Goal: Transaction & Acquisition: Book appointment/travel/reservation

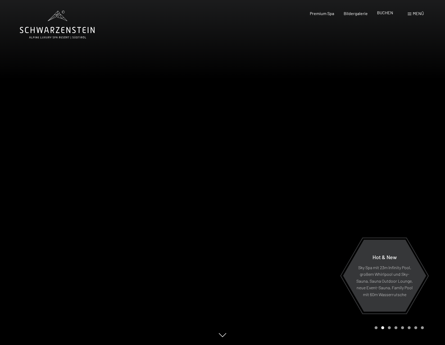
click at [388, 14] on span "BUCHEN" at bounding box center [385, 12] width 16 height 5
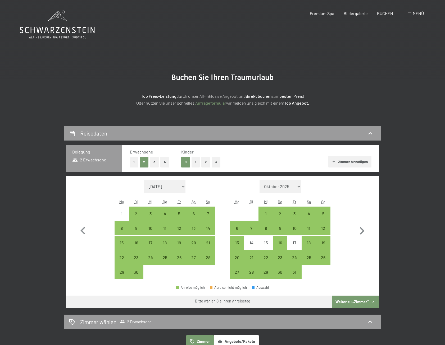
click at [201, 161] on div "0 1 2 3" at bounding box center [200, 162] width 39 height 11
click at [197, 162] on button "1" at bounding box center [196, 162] width 8 height 11
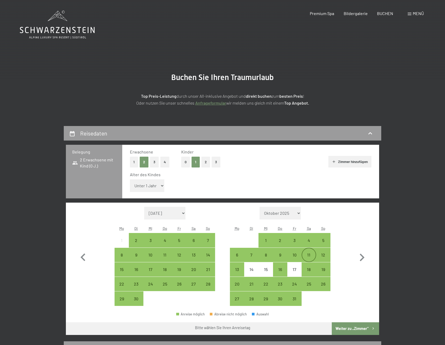
click at [306, 252] on div "11" at bounding box center [308, 255] width 13 height 13
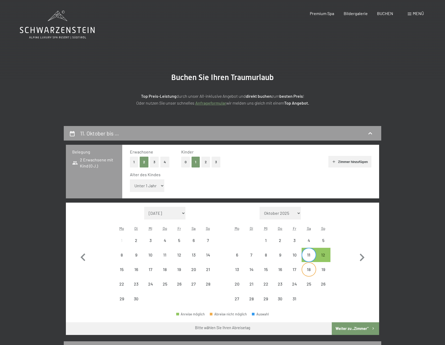
click at [313, 271] on div "18" at bounding box center [308, 274] width 13 height 13
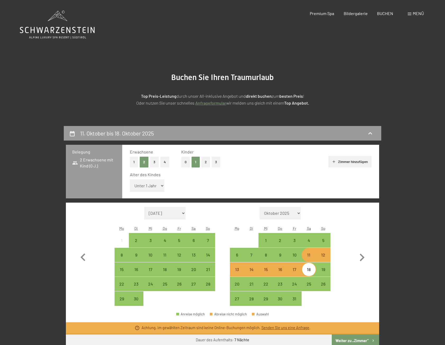
click at [162, 185] on select "Unter 1 Jahr 1 Jahr 2 Jahre 3 Jahre 4 Jahre 5 Jahre 6 Jahre 7 Jahre 8 Jahre 9 J…" at bounding box center [147, 186] width 34 height 13
select select "13"
click at [130, 180] on select "Unter 1 Jahr 1 Jahr 2 Jahre 3 Jahre 4 Jahre 5 Jahre 6 Jahre 7 Jahre 8 Jahre 9 J…" at bounding box center [147, 186] width 34 height 13
